Goal: Go to known website: Go to known website

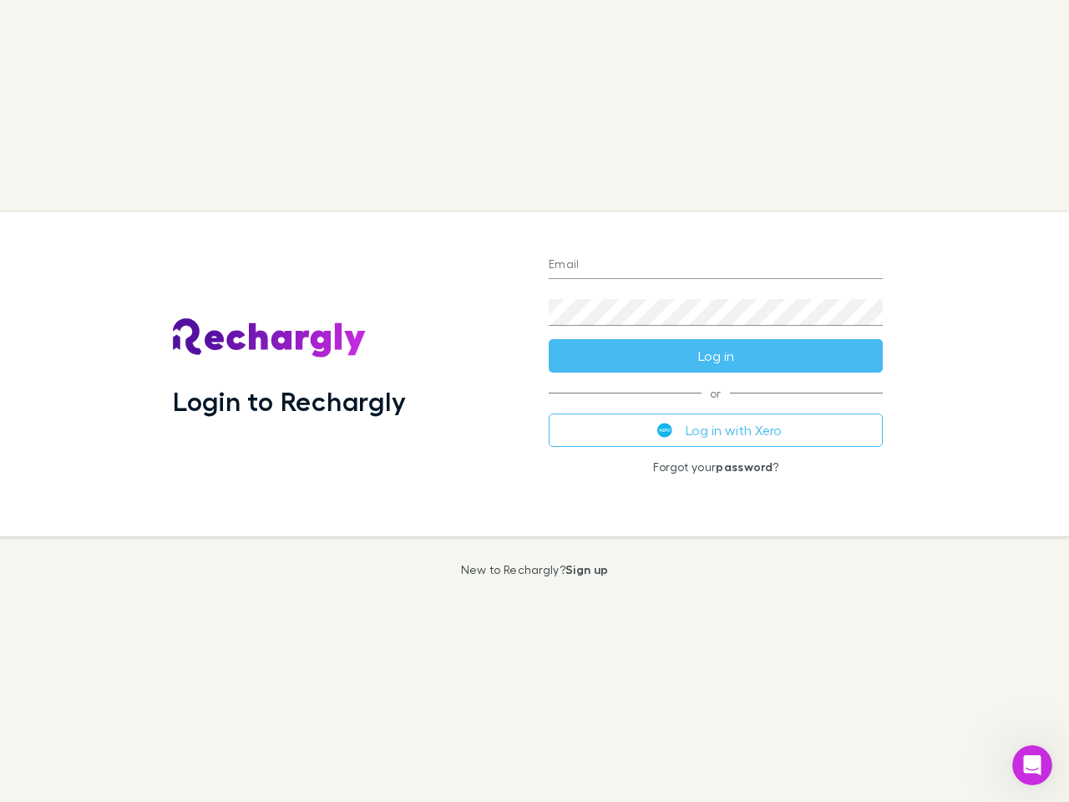
click at [535, 401] on div "Login to Rechargly" at bounding box center [348, 374] width 376 height 324
click at [716, 266] on input "Email" at bounding box center [716, 265] width 334 height 27
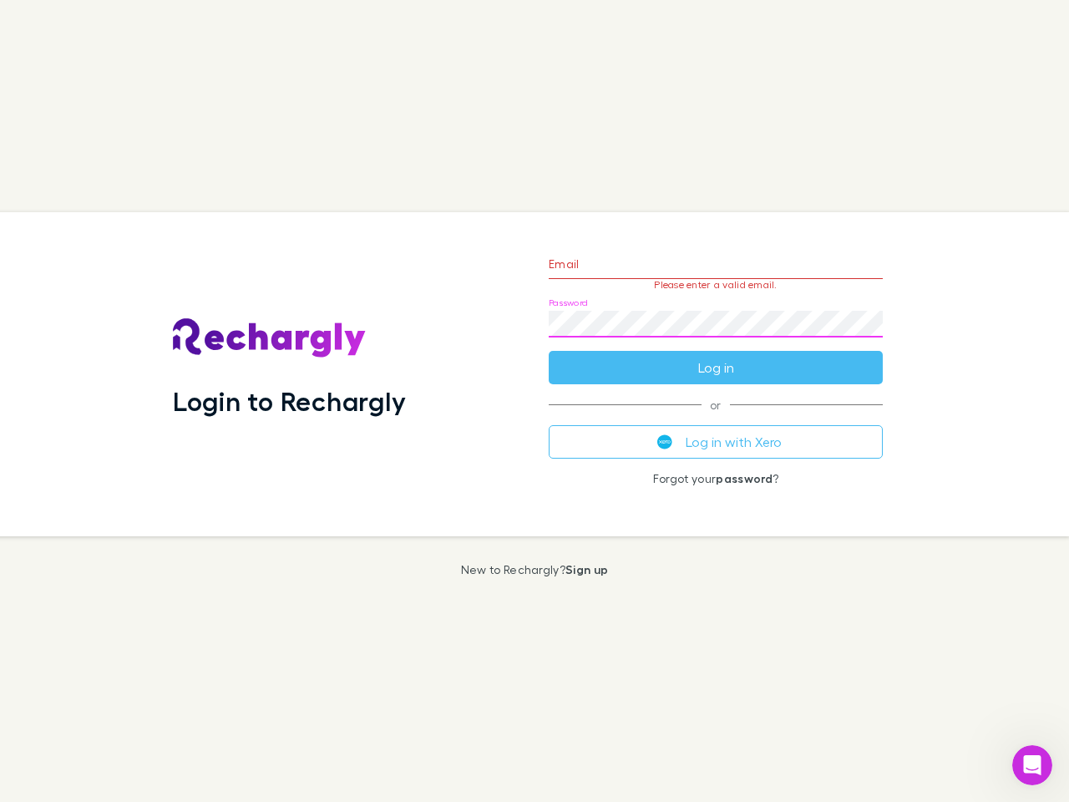
click at [716, 356] on form "Email Please enter a valid email. Password Log in" at bounding box center [716, 311] width 334 height 145
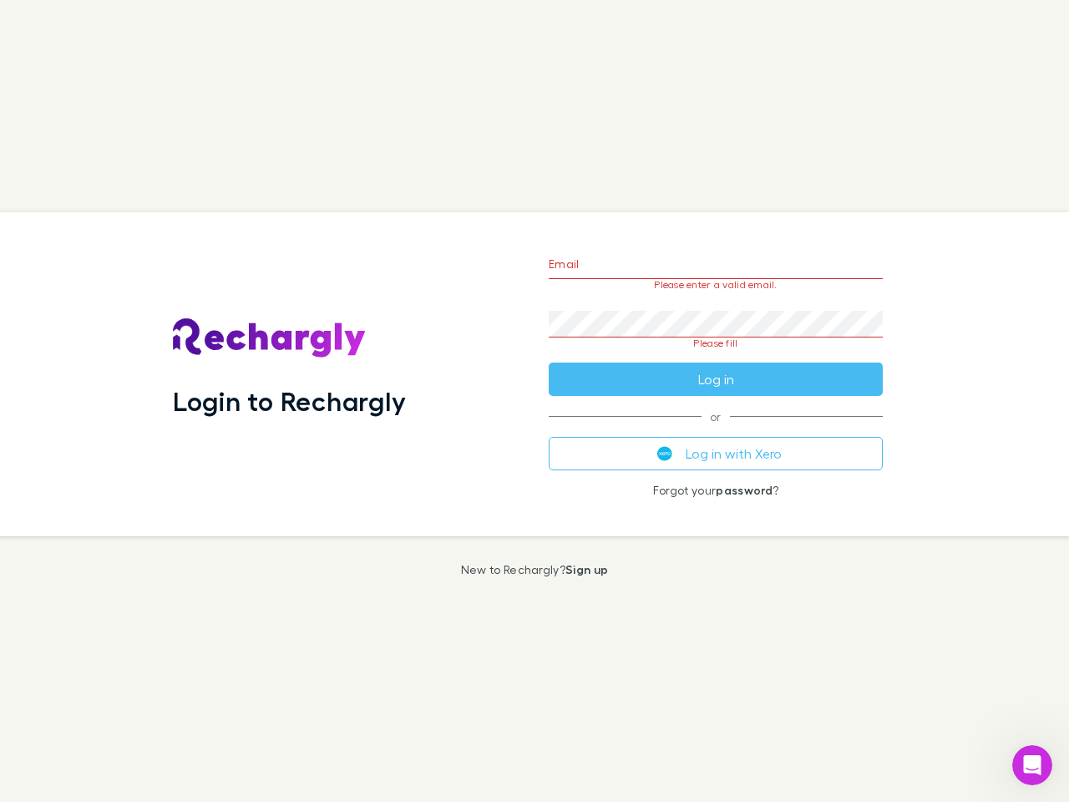
click at [716, 430] on div "Email Please enter a valid email. Password Please fill Log in or Log in with Xe…" at bounding box center [715, 374] width 361 height 324
click at [1032, 765] on icon "Open Intercom Messenger" at bounding box center [1033, 766] width 28 height 28
